Goal: Task Accomplishment & Management: Complete application form

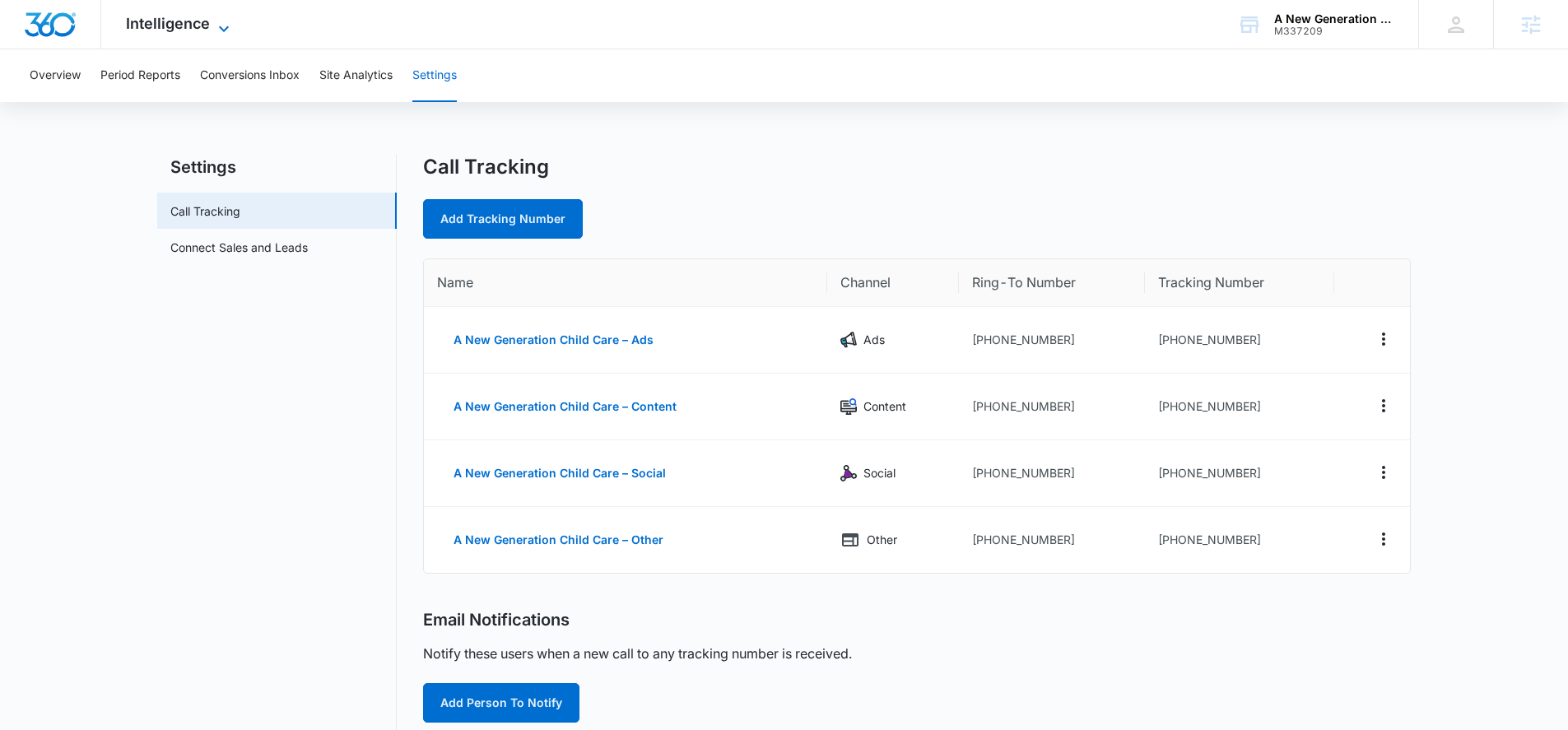
click at [152, 28] on span "Intelligence" at bounding box center [167, 23] width 84 height 17
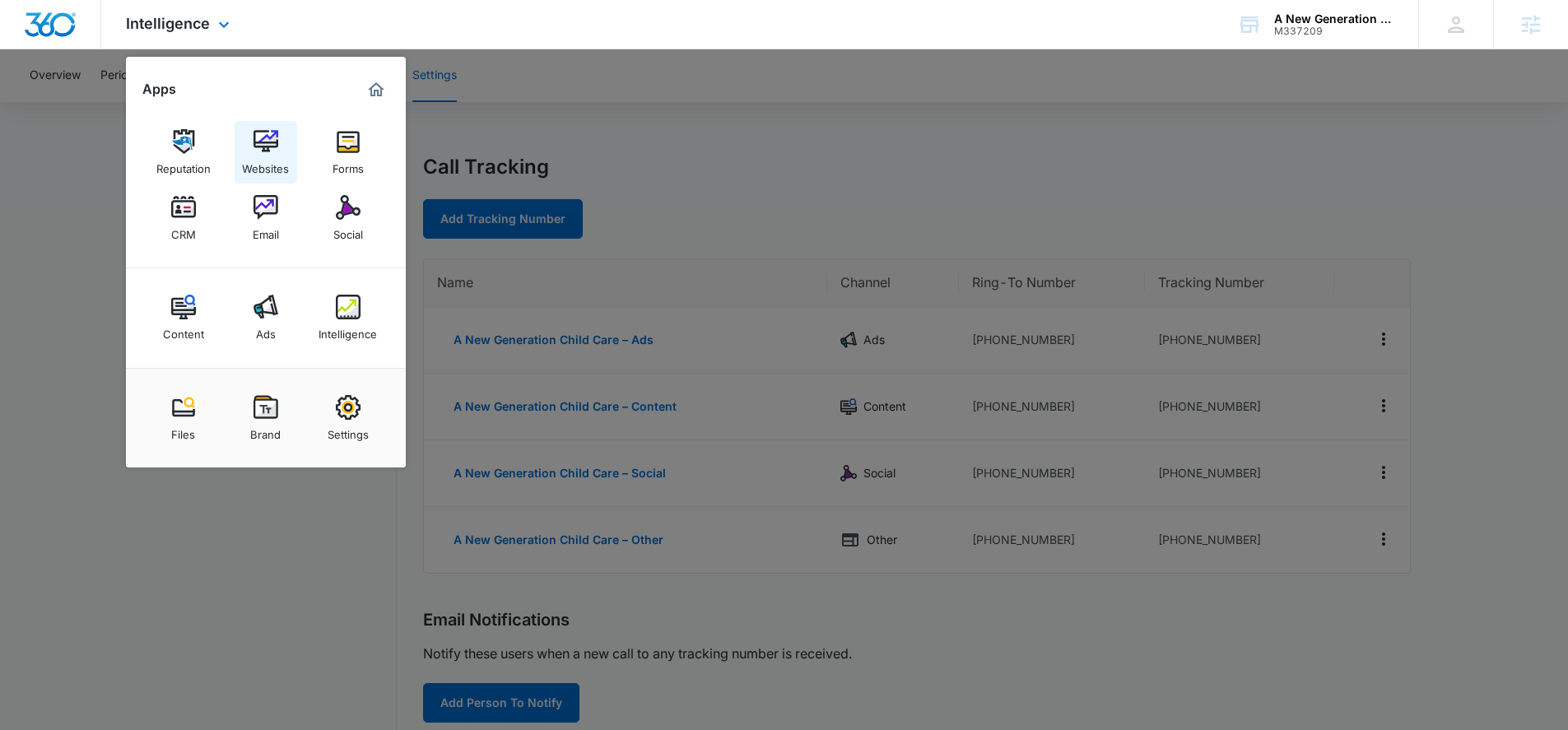
click at [254, 144] on img at bounding box center [265, 141] width 25 height 25
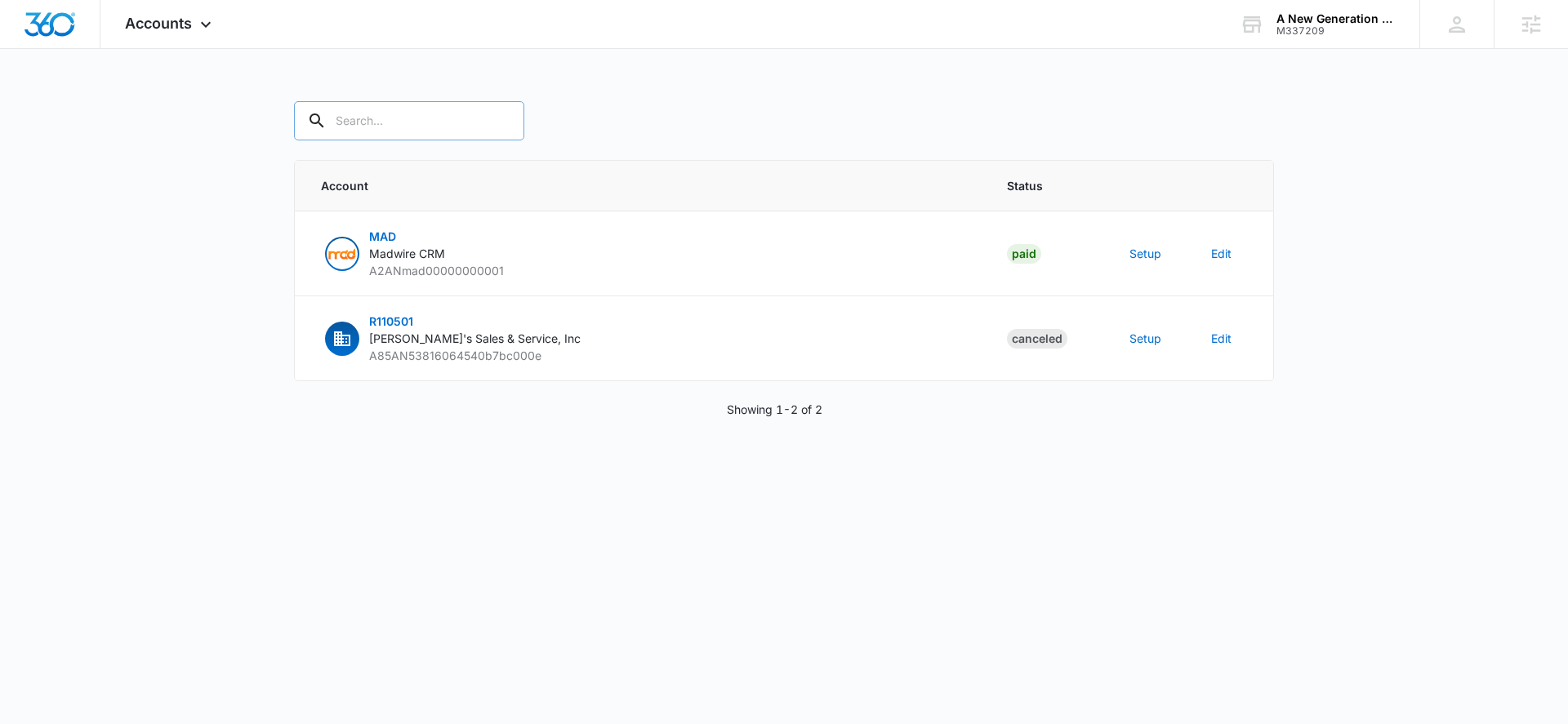
click at [373, 122] on input "text" at bounding box center [409, 121] width 230 height 39
type input "M337209"
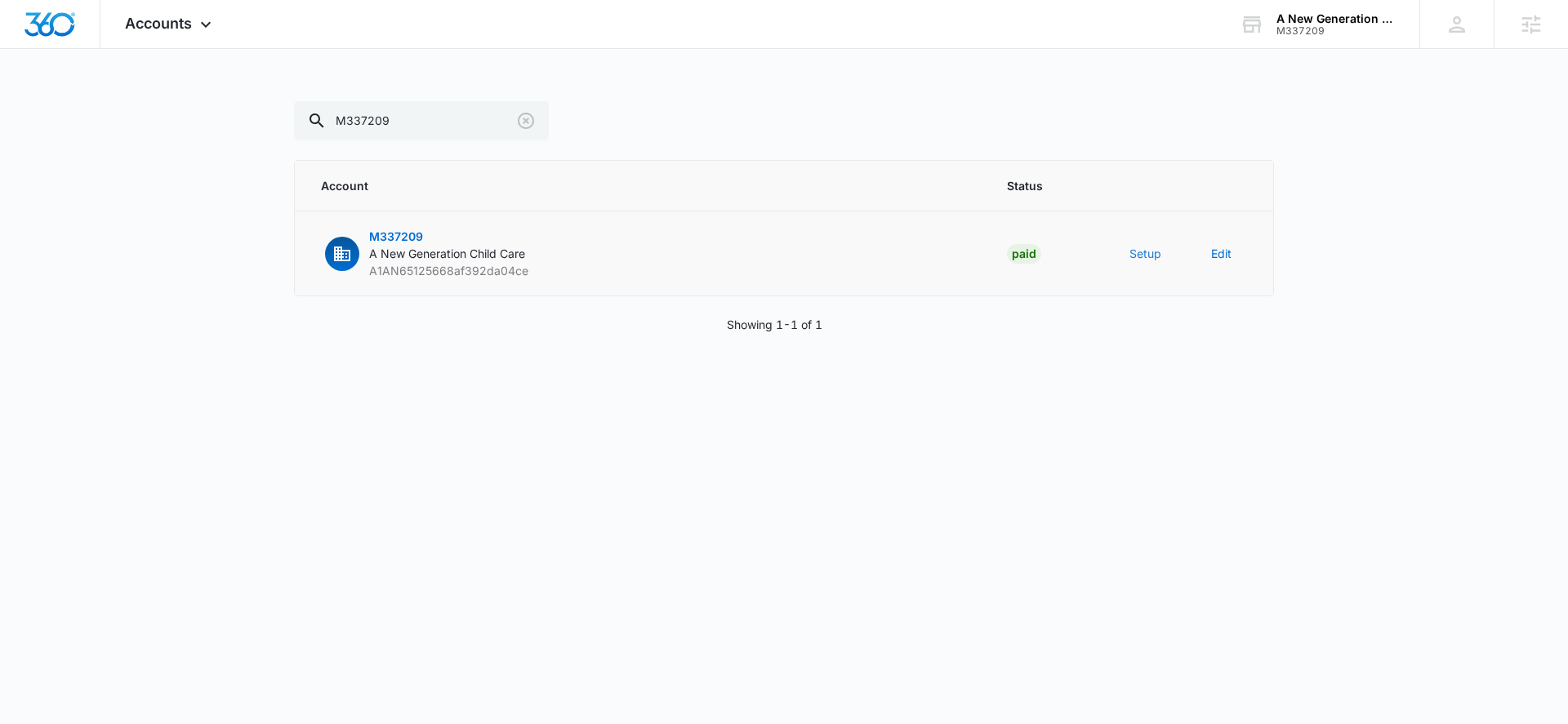
click at [1152, 256] on button "Setup" at bounding box center [1145, 254] width 32 height 17
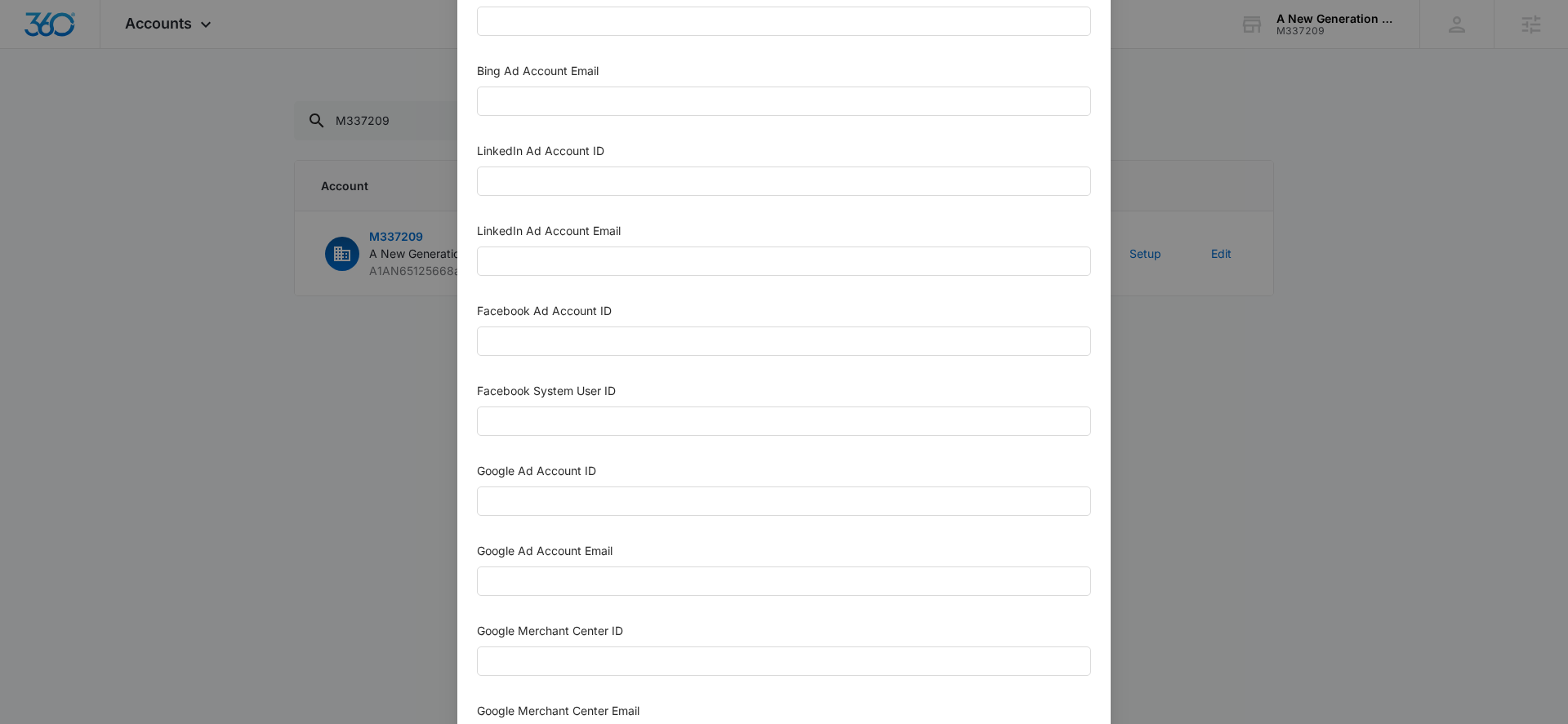
scroll to position [121, 0]
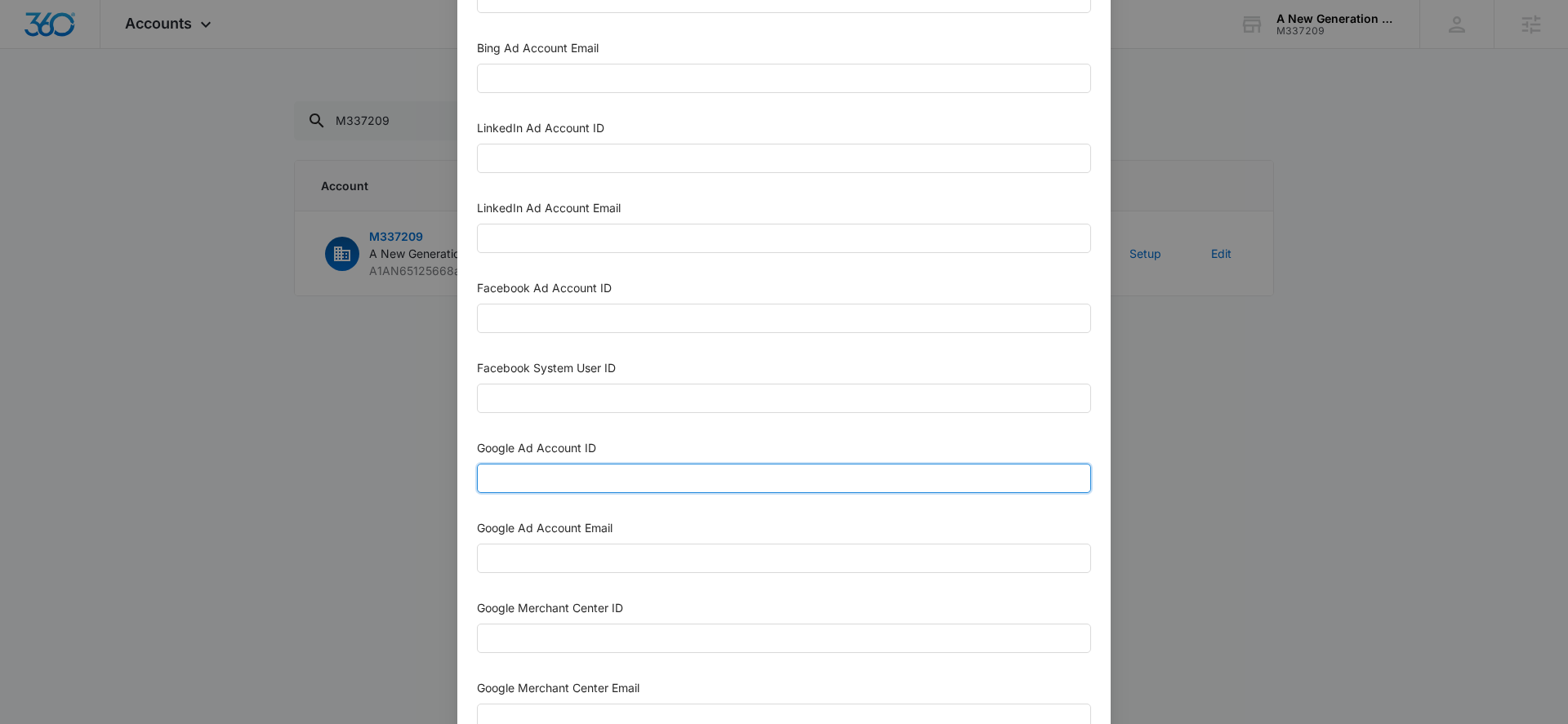
click at [598, 487] on input "Google Ad Account ID" at bounding box center [784, 479] width 614 height 29
paste input "[PHONE_NUMBER]"
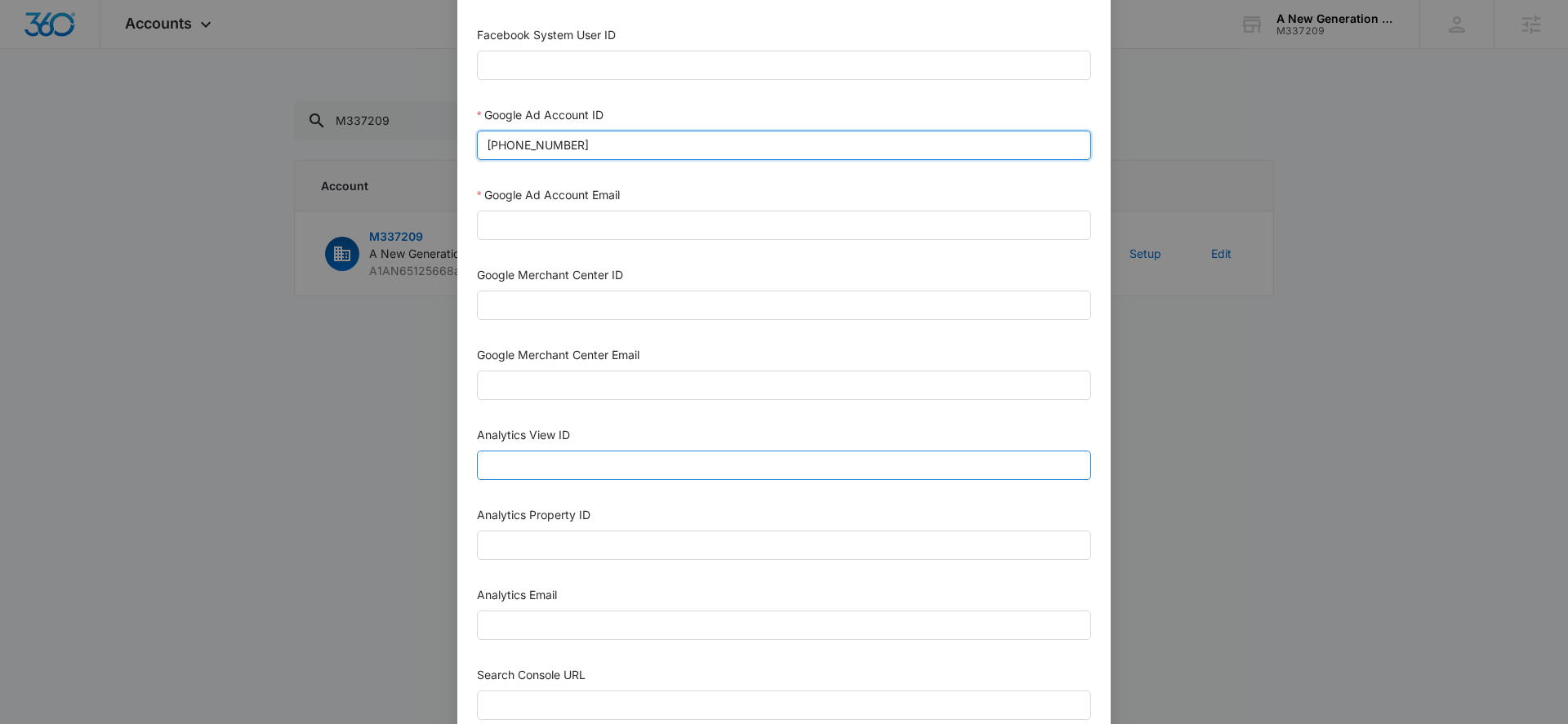
scroll to position [456, 0]
type input "[PHONE_NUMBER]"
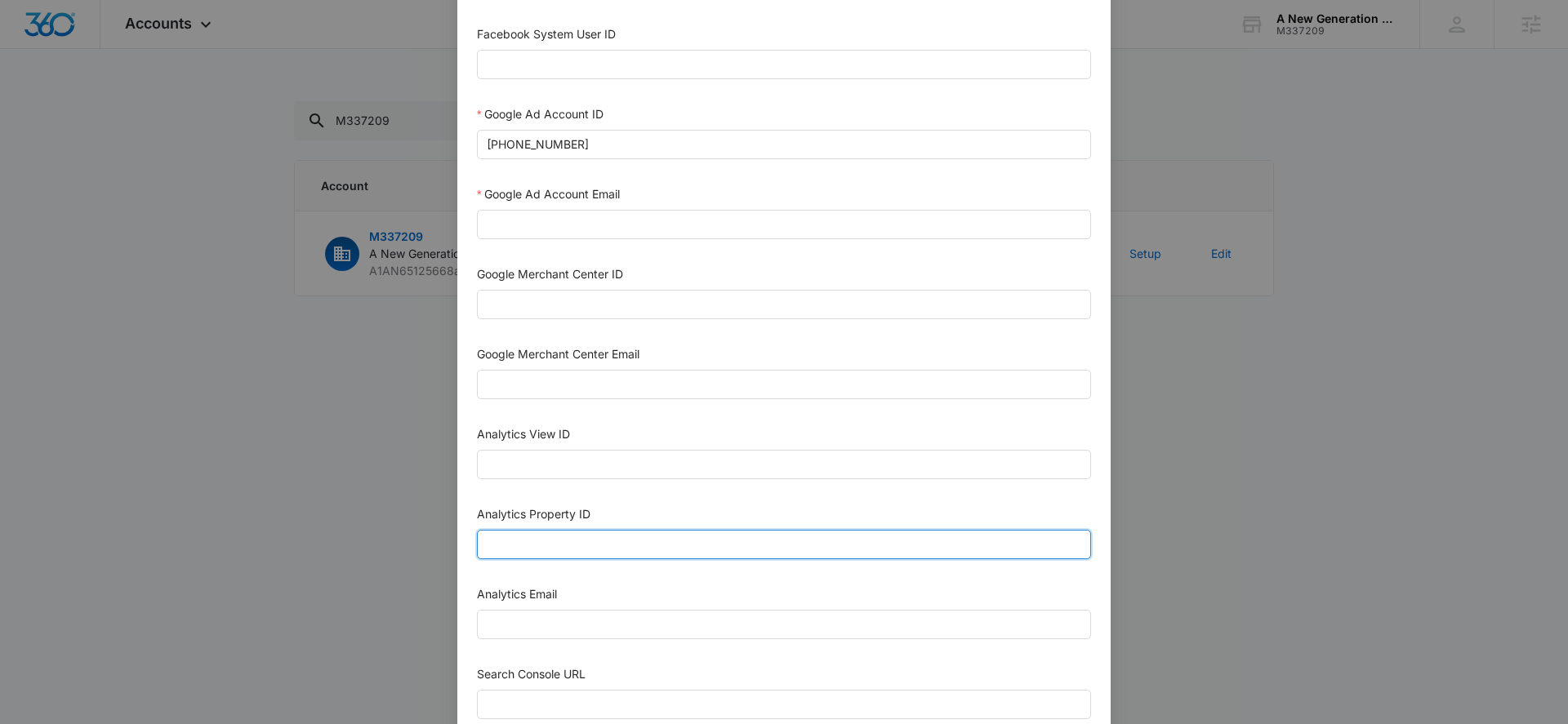
click at [611, 541] on input "Analytics Property ID" at bounding box center [784, 544] width 614 height 29
paste input "504123965"
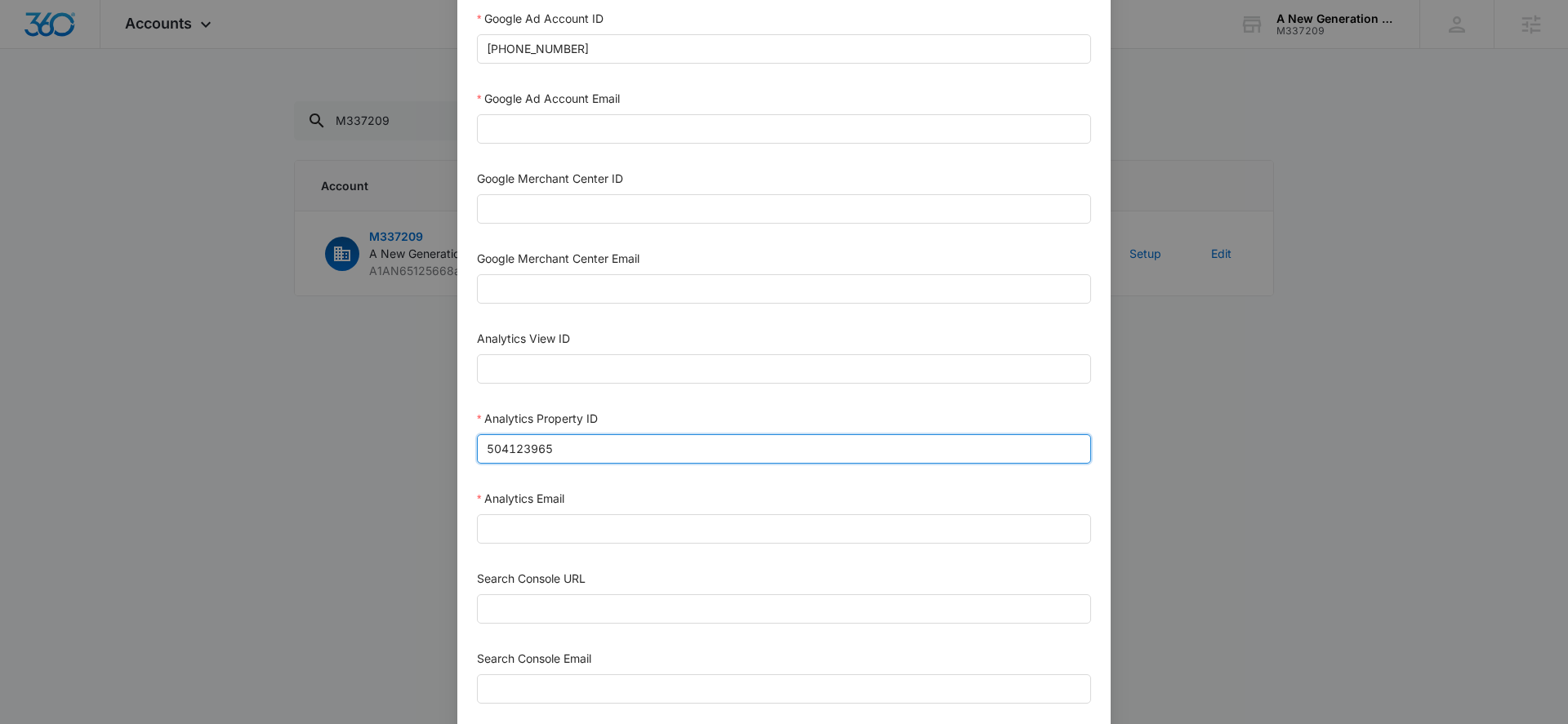
scroll to position [569, 0]
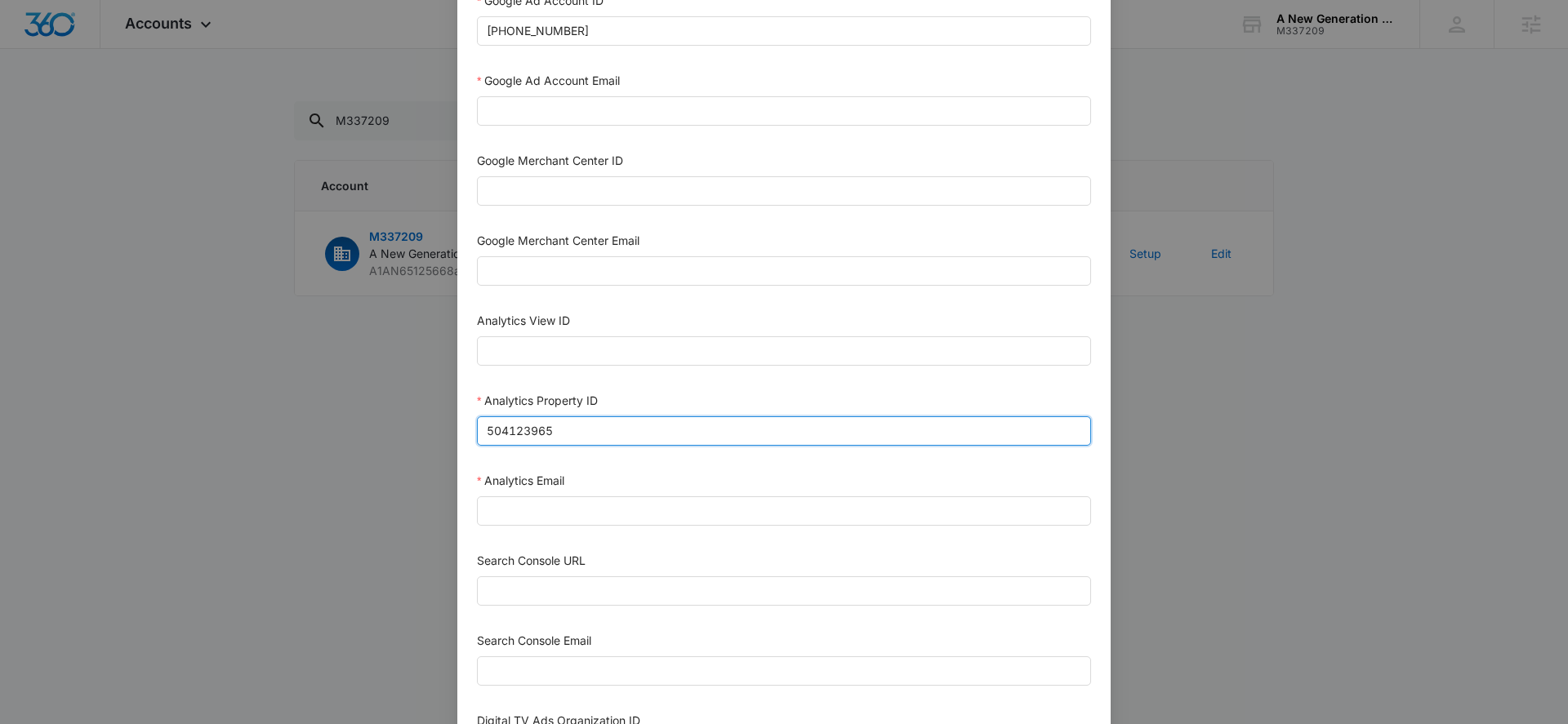
type input "504123965"
click at [563, 595] on input "Search Console URL" at bounding box center [784, 591] width 614 height 29
paste input "[URL][DOMAIN_NAME]"
type input "[URL][DOMAIN_NAME]"
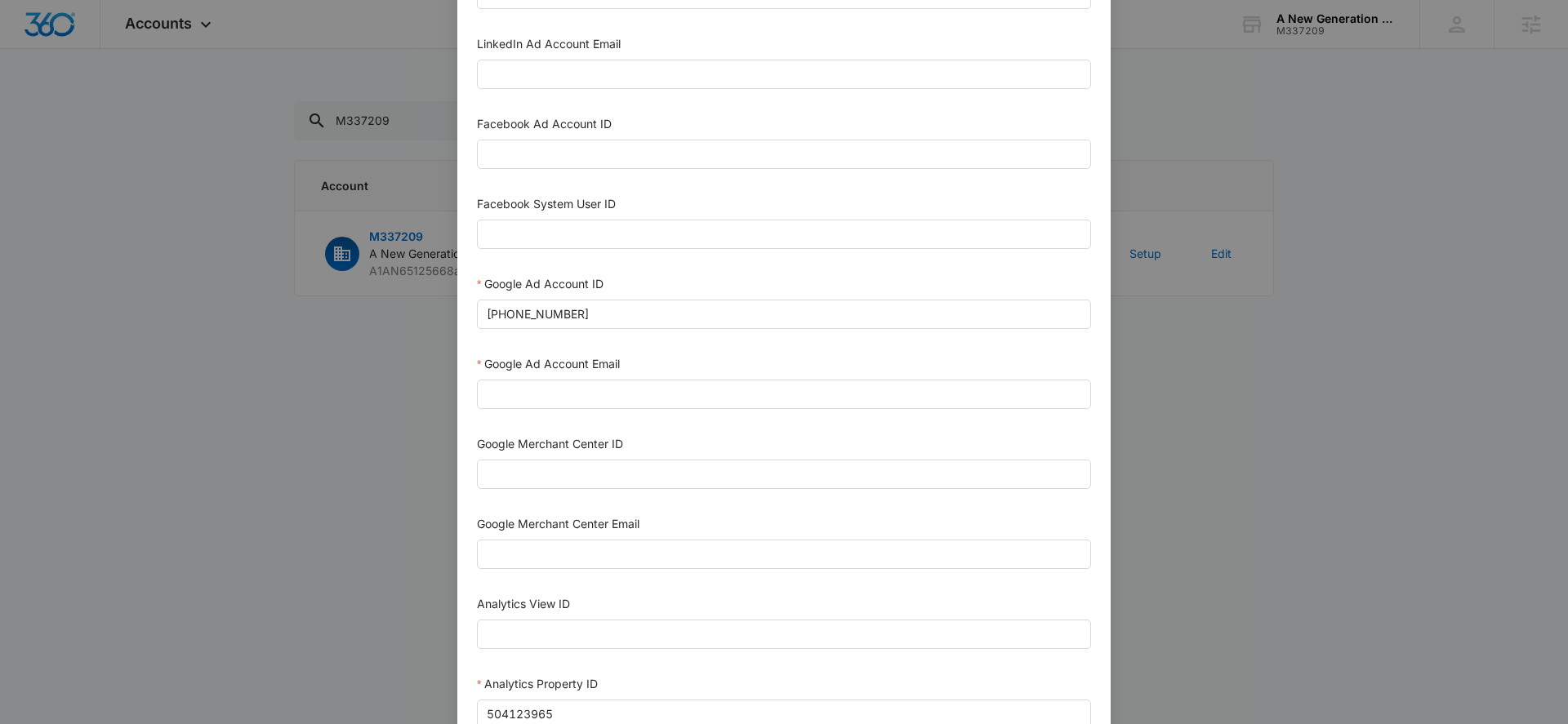
scroll to position [288, 0]
click at [558, 388] on input "Google Ad Account Email" at bounding box center [784, 391] width 614 height 29
paste input "[EMAIL_ADDRESS][DOMAIN_NAME]"
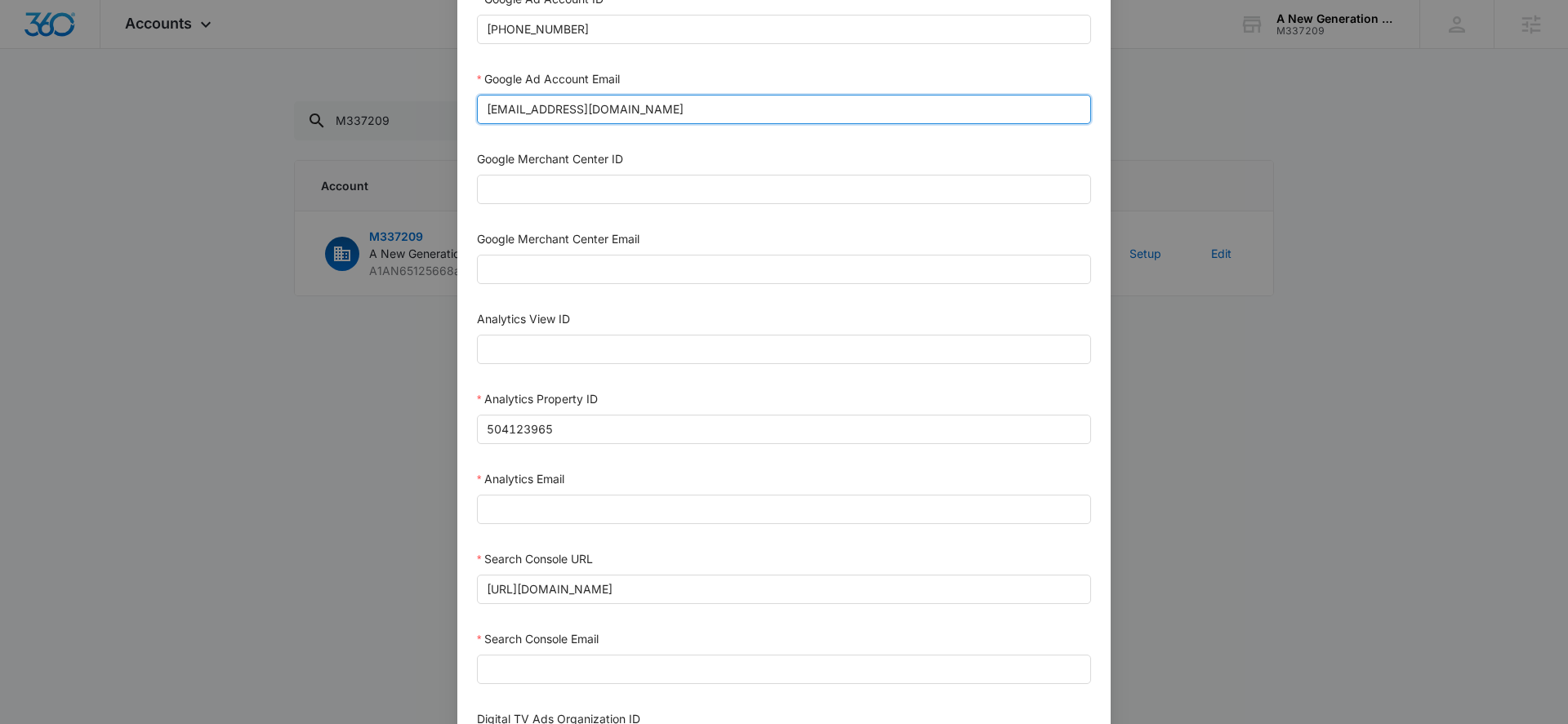
scroll to position [589, 0]
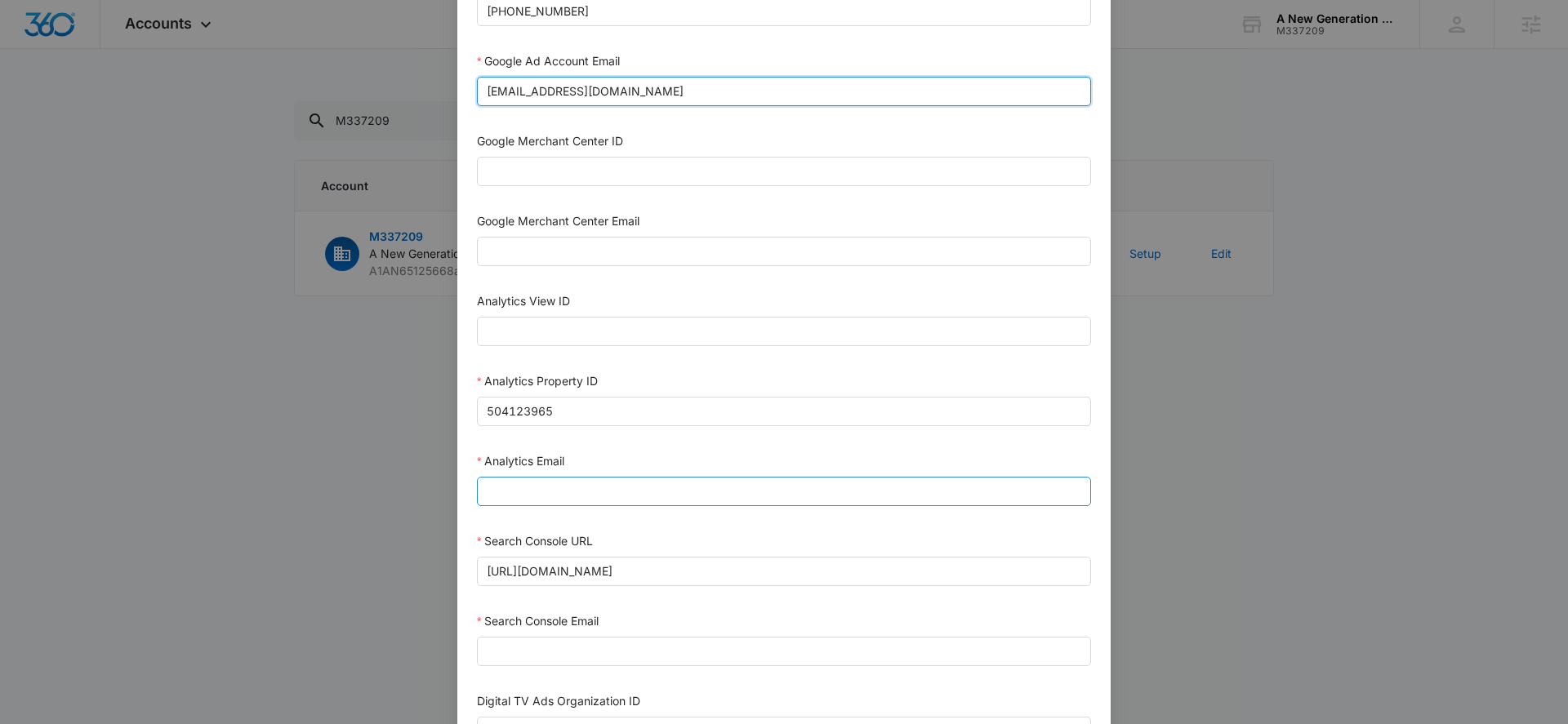
type input "[EMAIL_ADDRESS][DOMAIN_NAME]"
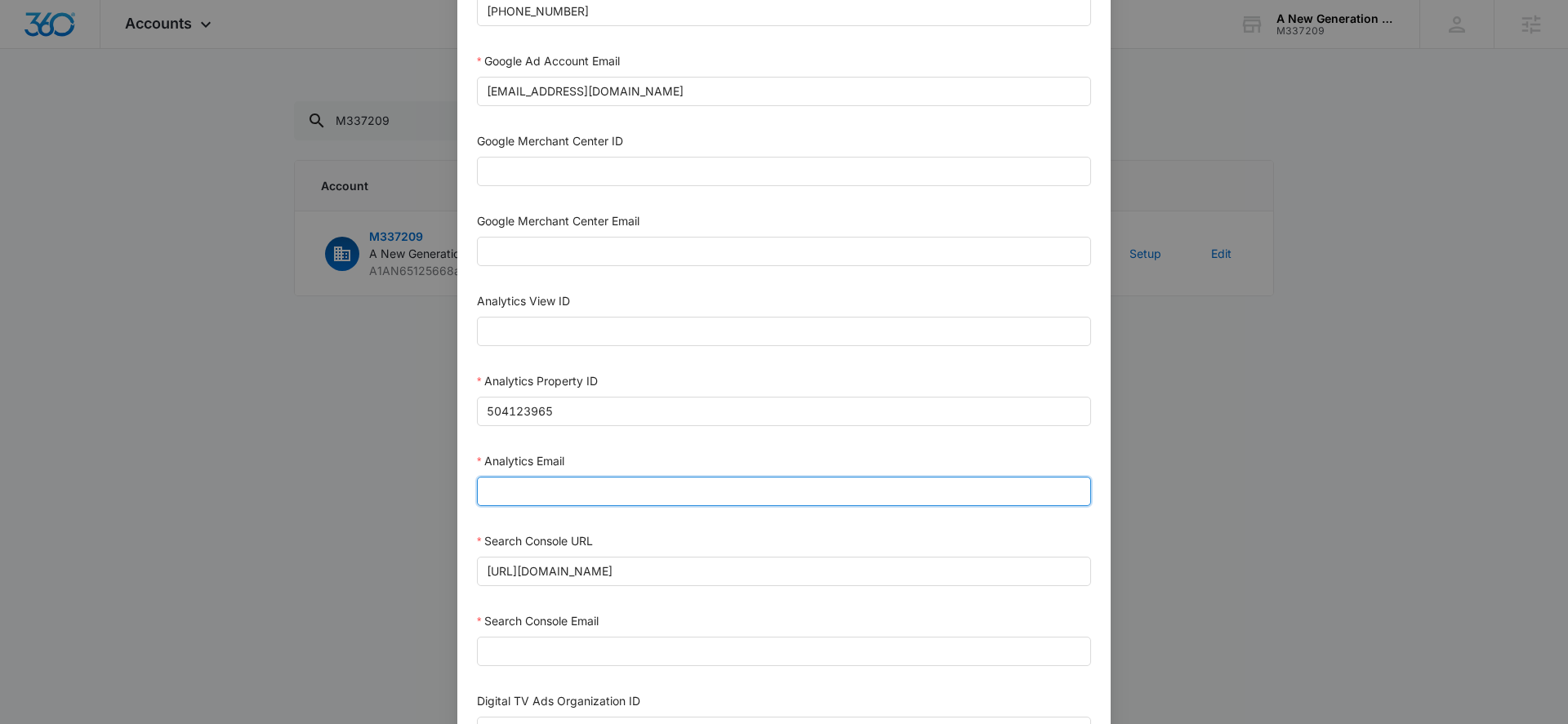
click at [551, 482] on input "Analytics Email" at bounding box center [784, 491] width 614 height 29
paste input "[EMAIL_ADDRESS][DOMAIN_NAME]"
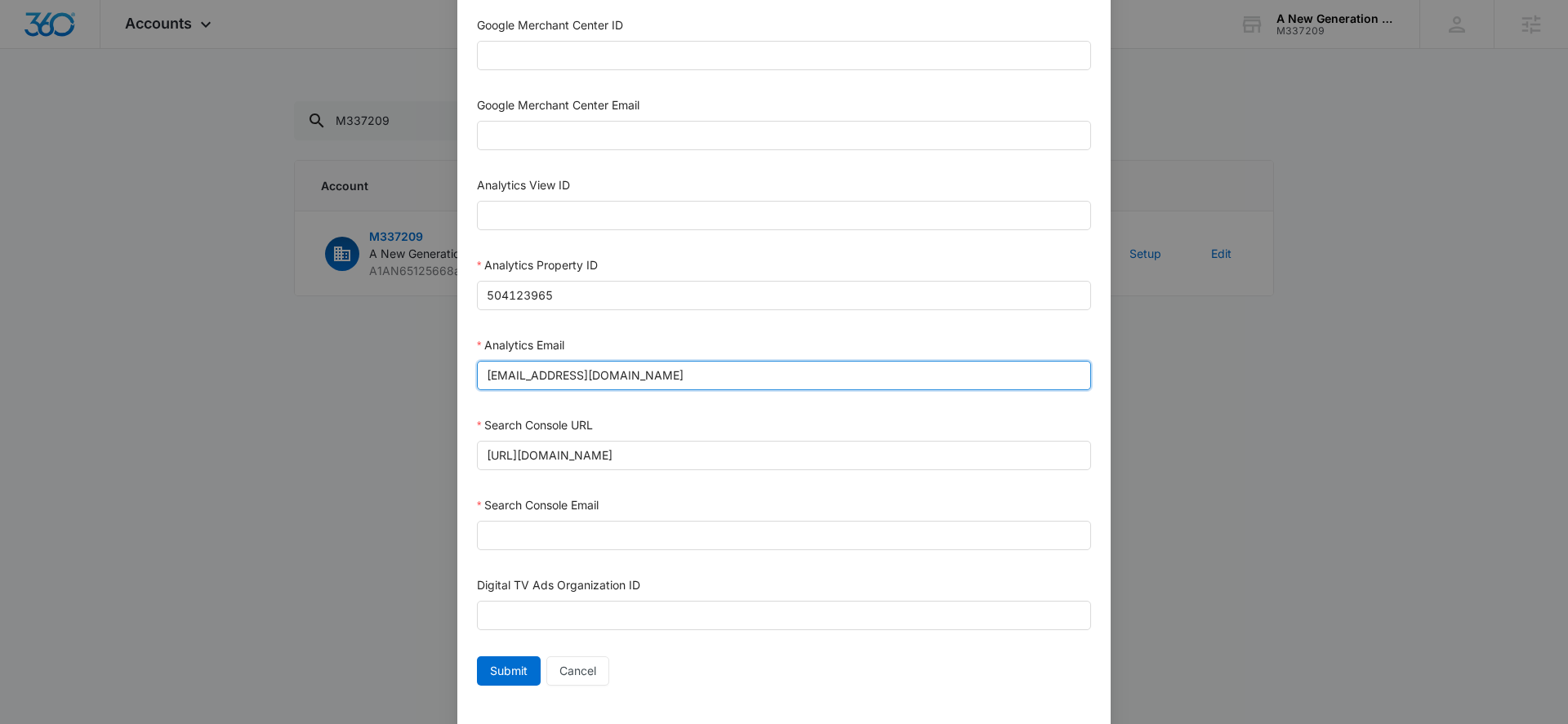
scroll to position [709, 0]
type input "[EMAIL_ADDRESS][DOMAIN_NAME]"
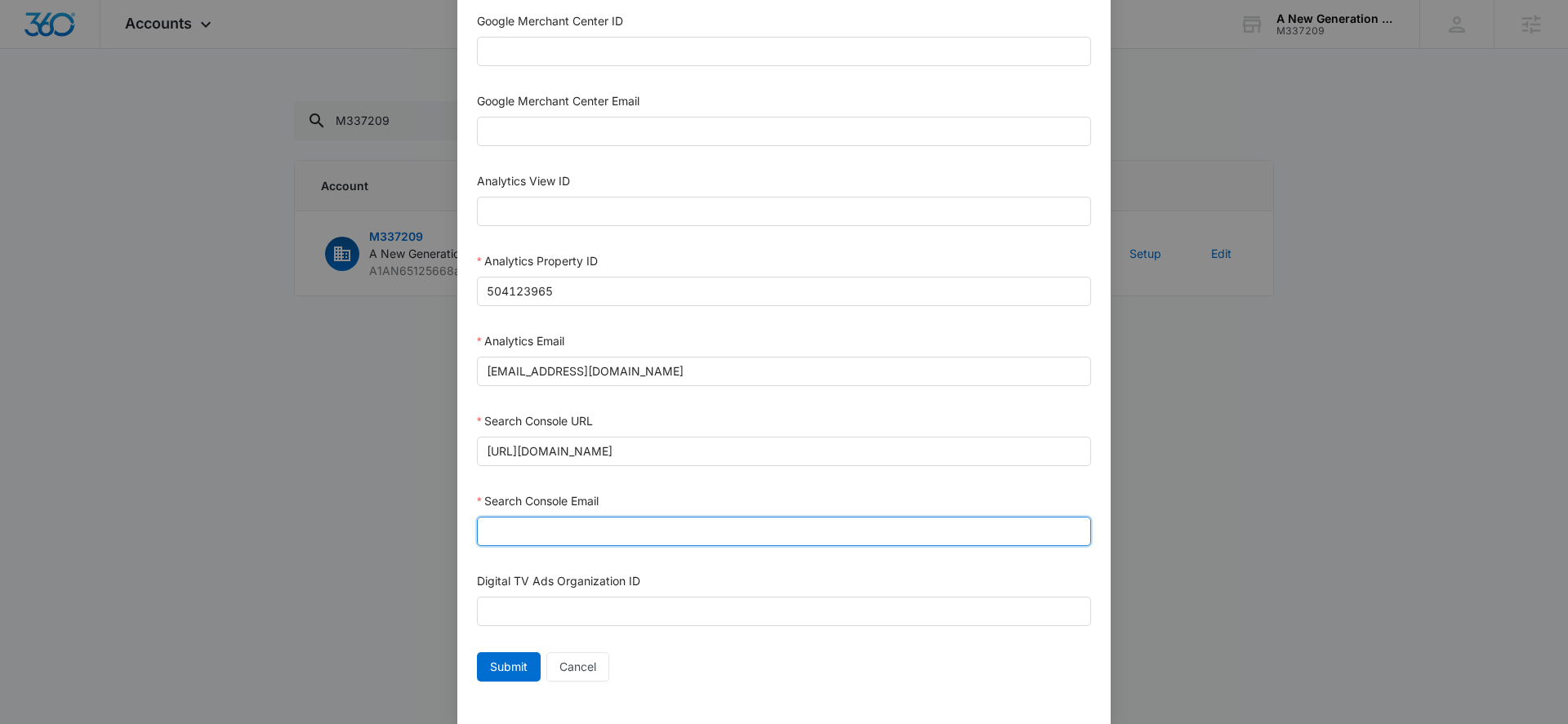
click at [551, 528] on input "Search Console Email" at bounding box center [784, 532] width 614 height 29
paste input "[EMAIL_ADDRESS][DOMAIN_NAME]"
type input "[EMAIL_ADDRESS][DOMAIN_NAME]"
click at [505, 672] on span "Submit" at bounding box center [509, 667] width 38 height 18
